Goal: Check status: Check status

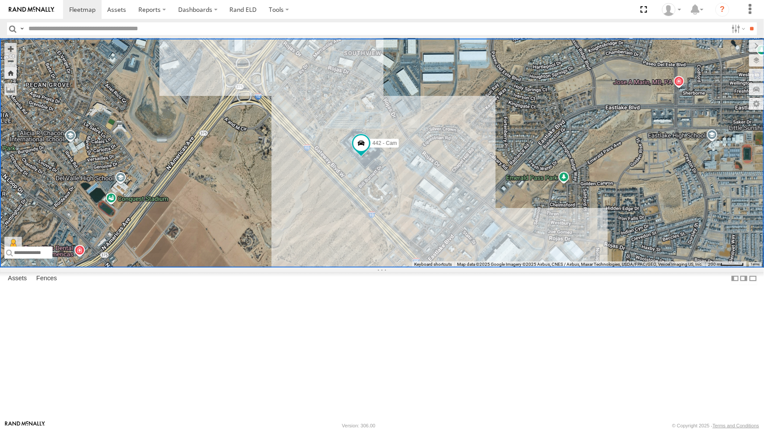
click at [251, 184] on div "442 - Cam" at bounding box center [382, 153] width 764 height 229
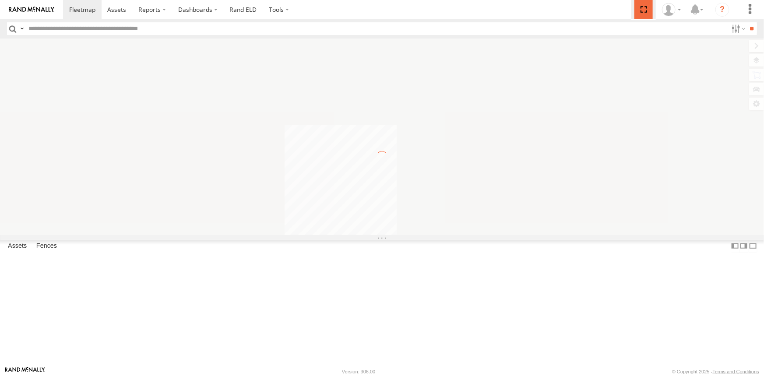
click at [644, 12] on span at bounding box center [644, 9] width 18 height 19
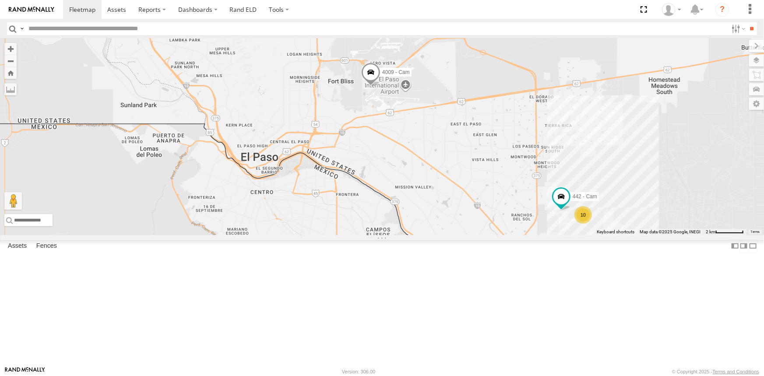
click at [0, 0] on label at bounding box center [0, 0] width 0 height 0
click at [644, 10] on span at bounding box center [644, 9] width 18 height 19
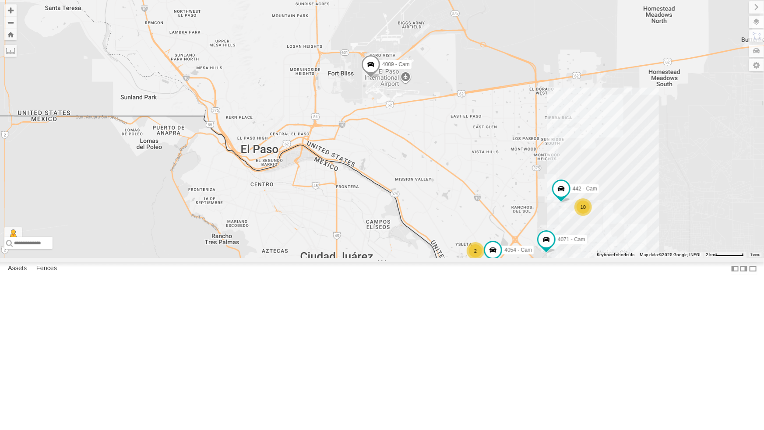
click at [0, 0] on div "4071 - Cam" at bounding box center [0, 0] width 0 height 0
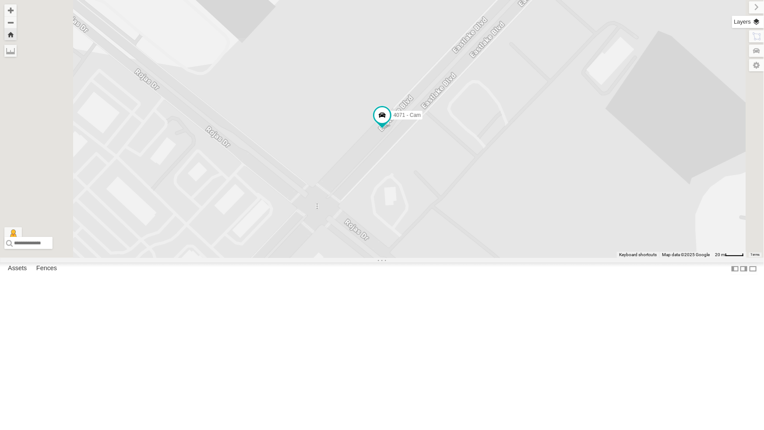
click at [757, 24] on label at bounding box center [748, 22] width 32 height 12
click at [0, 0] on span "Basemaps" at bounding box center [0, 0] width 0 height 0
click at [0, 0] on span "Satellite + Roadmap" at bounding box center [0, 0] width 0 height 0
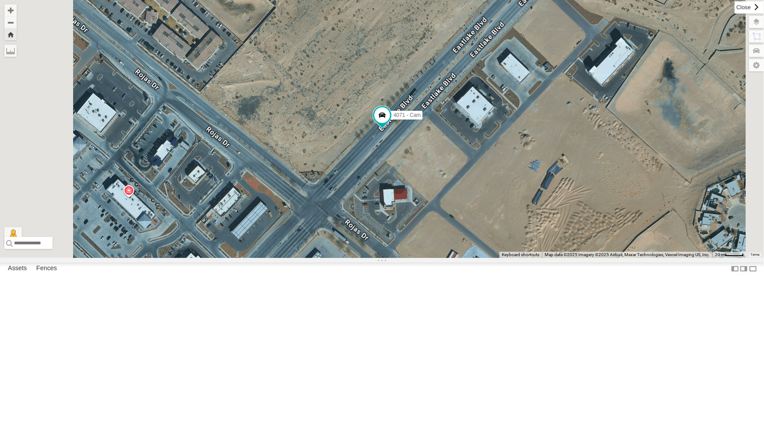
click at [735, 8] on label at bounding box center [749, 7] width 29 height 12
click at [17, 25] on button "Zoom out" at bounding box center [10, 22] width 12 height 12
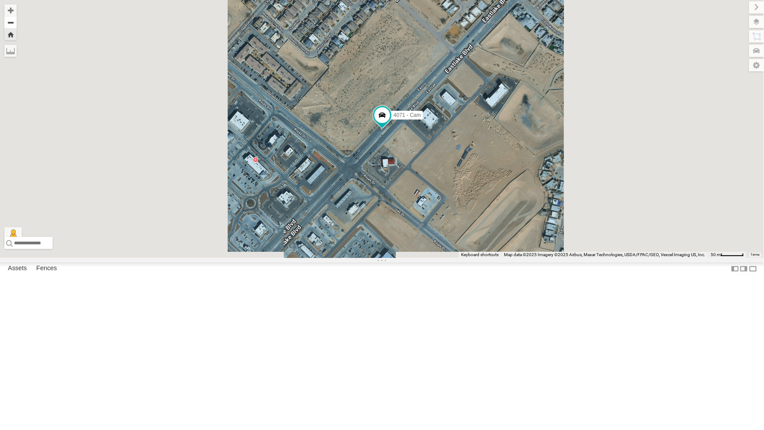
click at [17, 25] on button "Zoom out" at bounding box center [10, 22] width 12 height 12
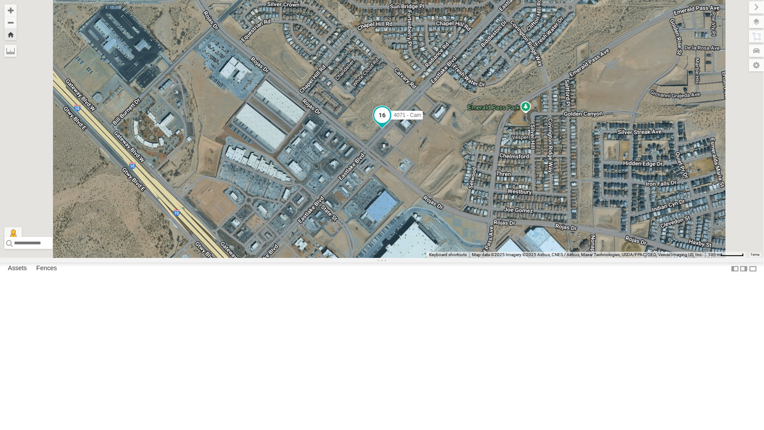
click at [390, 123] on span at bounding box center [383, 115] width 16 height 16
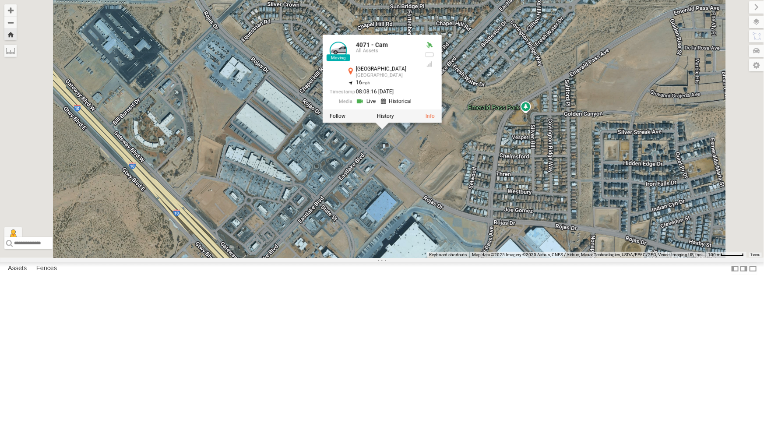
click at [378, 105] on link at bounding box center [367, 101] width 22 height 8
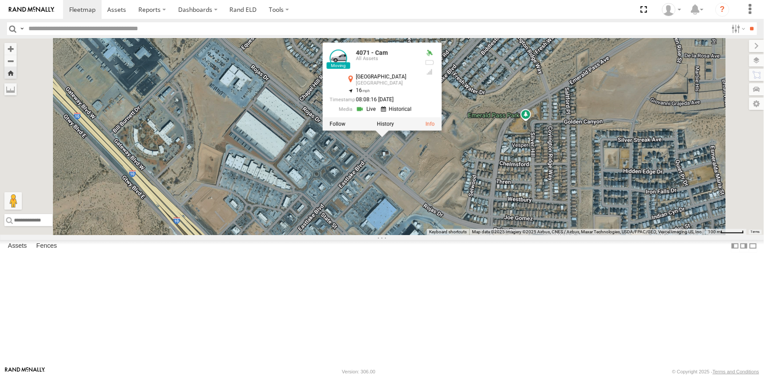
click at [503, 235] on div "4071 - Cam 4071 - [GEOGRAPHIC_DATA] 31.69217 , -106.2601 16 08:08:16 [DATE]" at bounding box center [382, 137] width 764 height 197
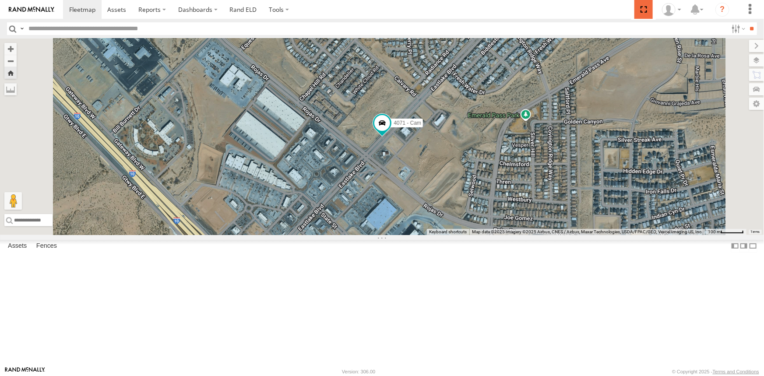
drag, startPoint x: 648, startPoint y: 9, endPoint x: 648, endPoint y: 43, distance: 34.6
click at [648, 9] on span at bounding box center [644, 9] width 18 height 19
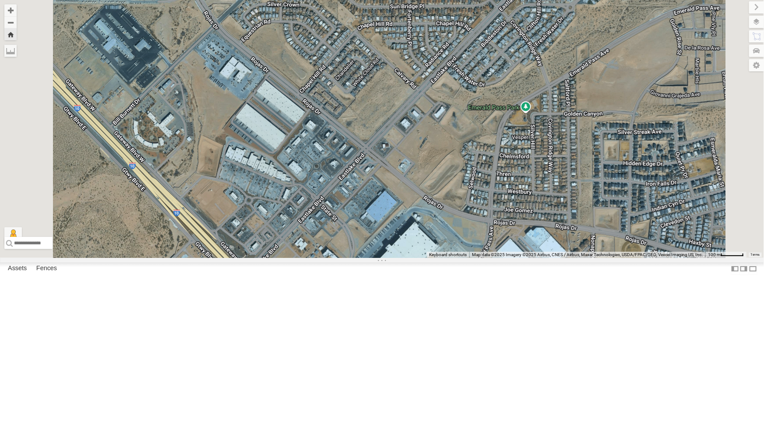
click at [0, 0] on div "4071 - Cam" at bounding box center [0, 0] width 0 height 0
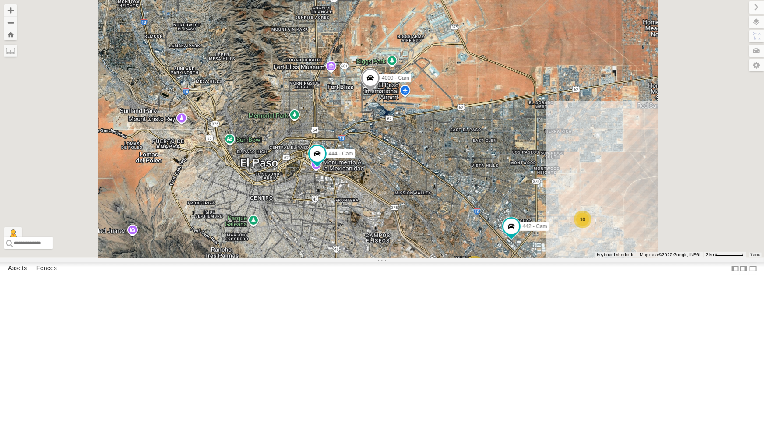
click at [0, 0] on div "442 - Cam All Assets" at bounding box center [0, 0] width 0 height 0
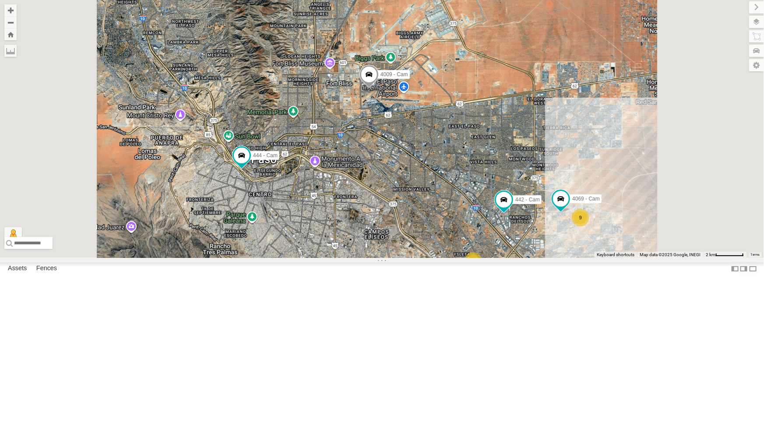
click at [0, 0] on div "442 - Cam" at bounding box center [0, 0] width 0 height 0
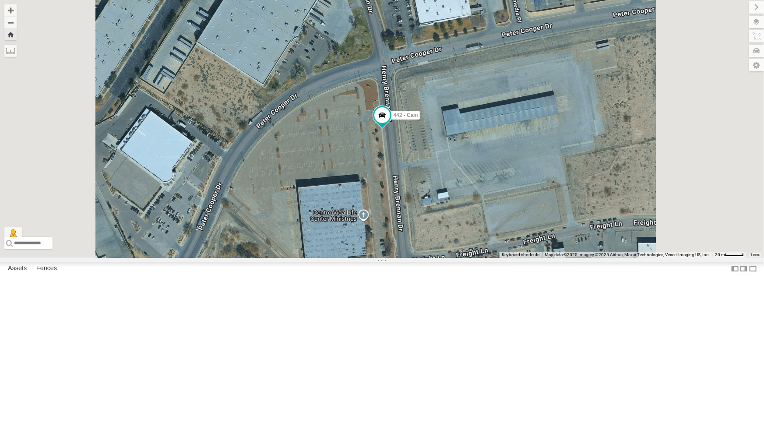
click at [0, 0] on div "4071 - Cam" at bounding box center [0, 0] width 0 height 0
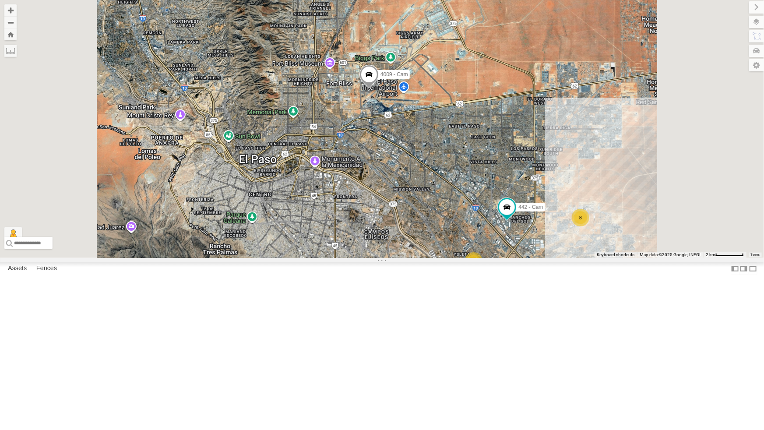
click at [0, 0] on div "4071 - Cam" at bounding box center [0, 0] width 0 height 0
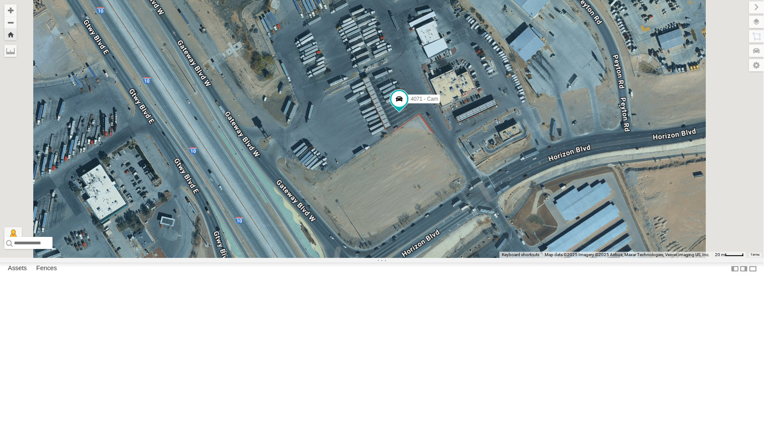
click at [0, 0] on div "442 - Cam" at bounding box center [0, 0] width 0 height 0
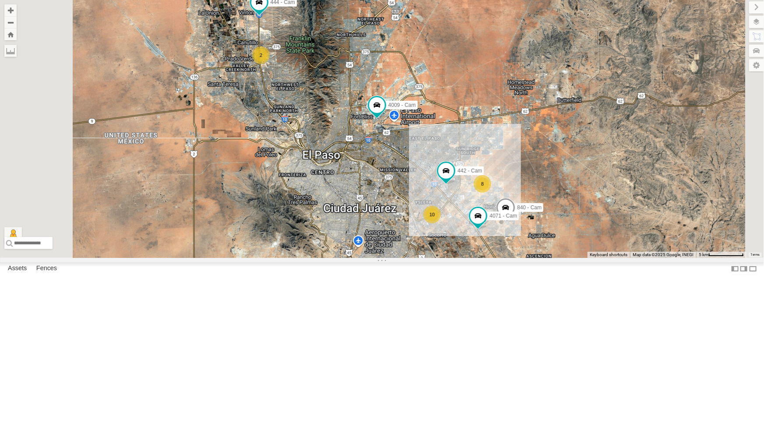
click at [0, 0] on div "4071 - Cam All Assets" at bounding box center [0, 0] width 0 height 0
